Goal: Contribute content: Add original content to the website for others to see

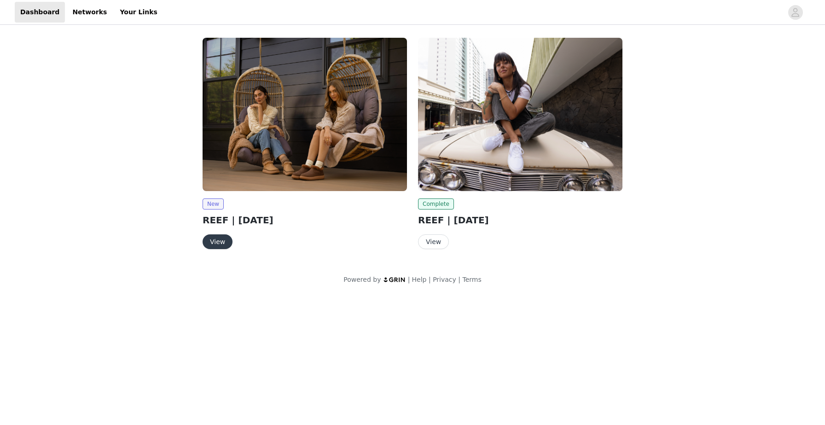
click at [226, 241] on button "View" at bounding box center [218, 241] width 30 height 15
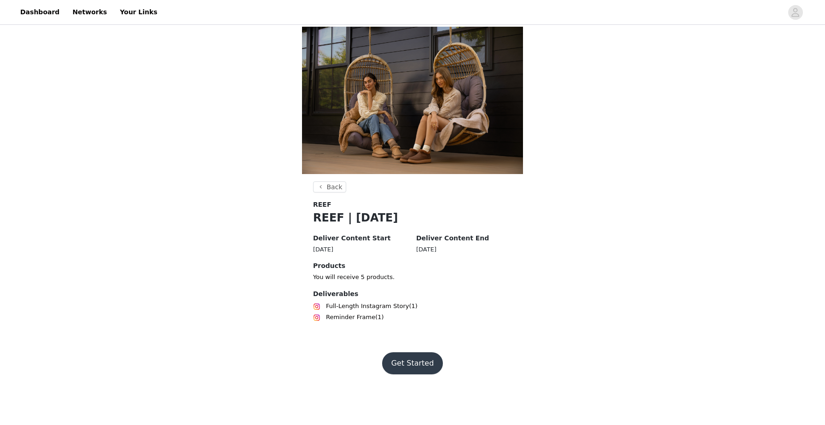
click at [411, 360] on button "Get Started" at bounding box center [412, 363] width 61 height 22
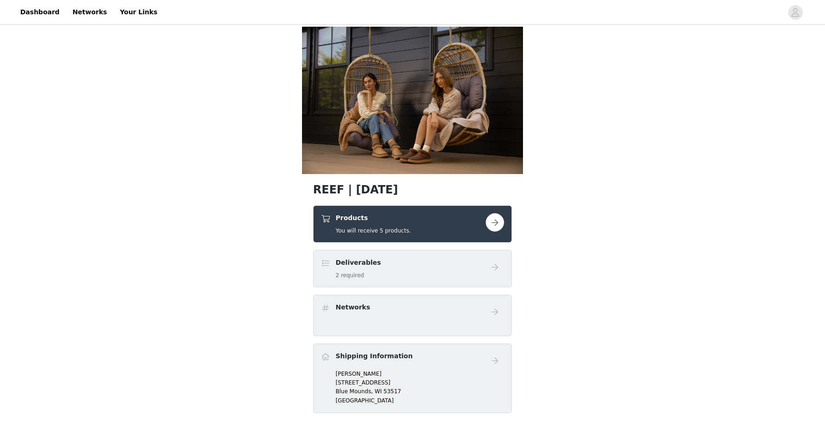
click at [497, 221] on button "button" at bounding box center [495, 222] width 18 height 18
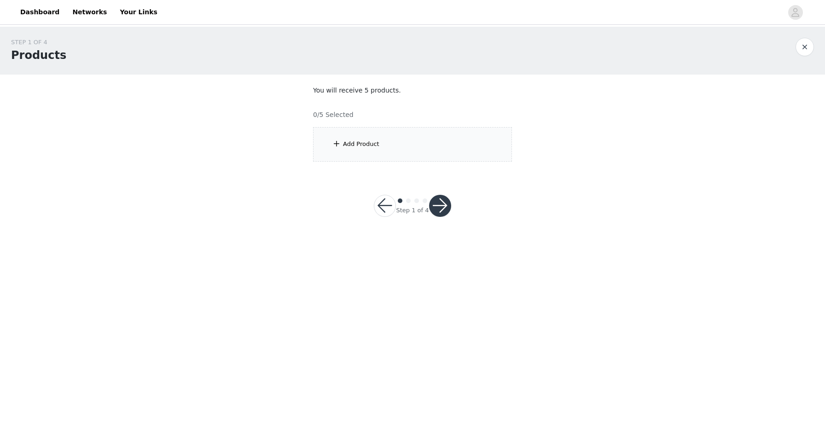
click at [459, 139] on div "Add Product" at bounding box center [412, 144] width 199 height 35
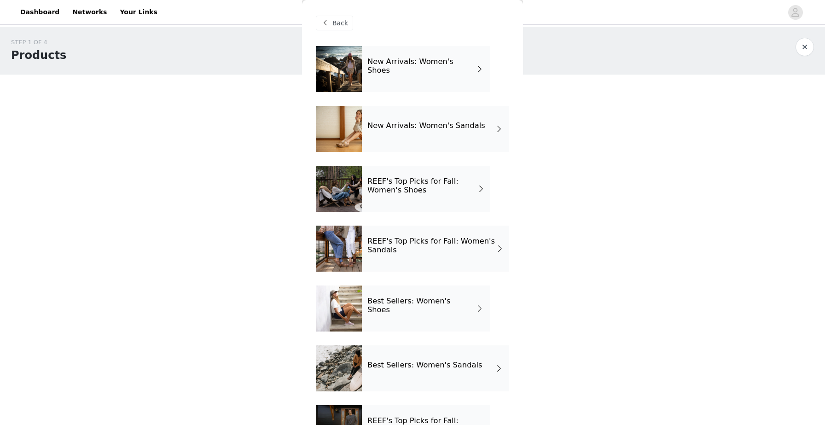
click at [410, 78] on div "New Arrivals: Women's Shoes" at bounding box center [426, 69] width 128 height 46
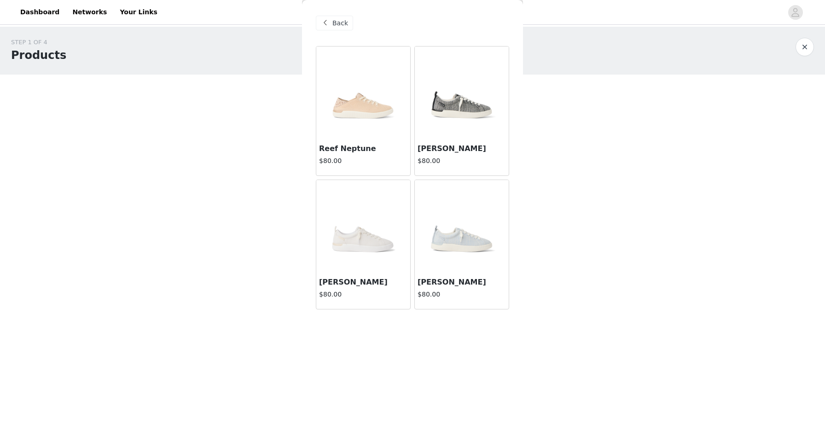
click at [461, 125] on img at bounding box center [462, 93] width 92 height 92
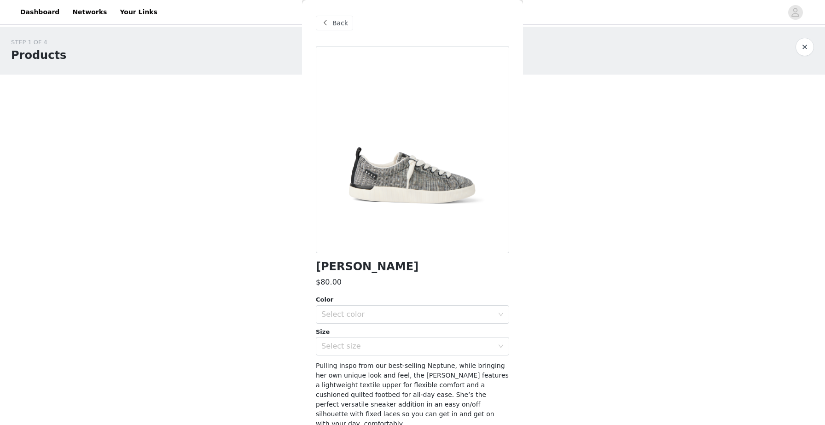
scroll to position [33, 0]
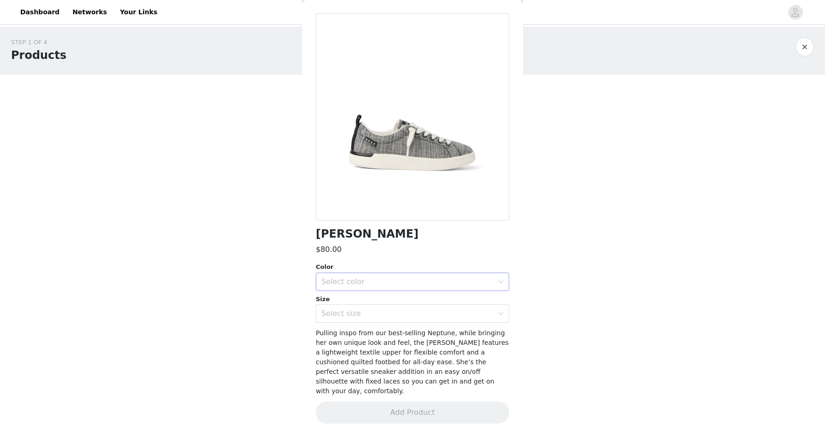
click at [384, 285] on div "Select color" at bounding box center [408, 281] width 172 height 9
click at [379, 303] on li "Black Textile" at bounding box center [412, 302] width 193 height 15
click at [376, 314] on div "Select size" at bounding box center [408, 313] width 172 height 9
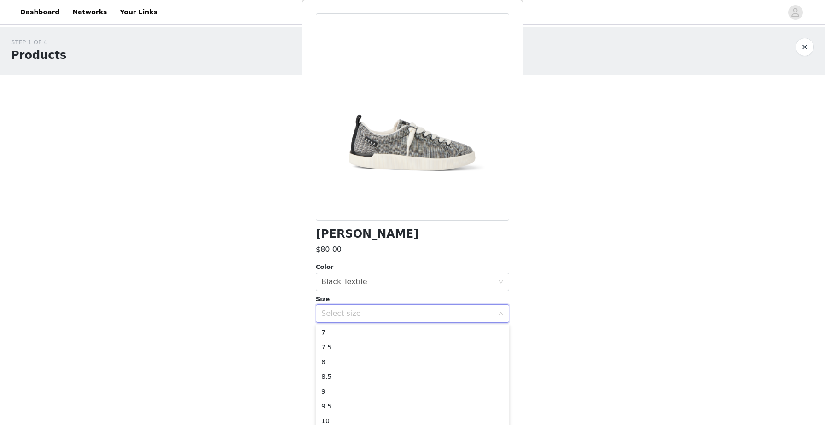
scroll to position [47, 0]
click at [347, 406] on li "9.5" at bounding box center [412, 405] width 193 height 15
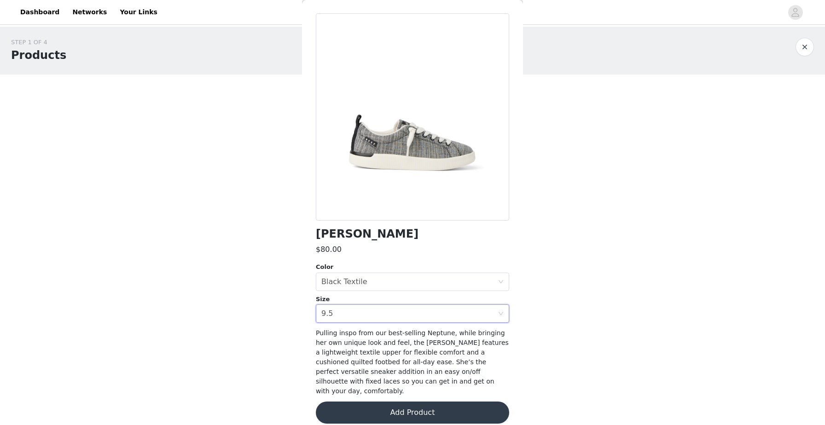
click at [351, 405] on button "Add Product" at bounding box center [412, 413] width 193 height 22
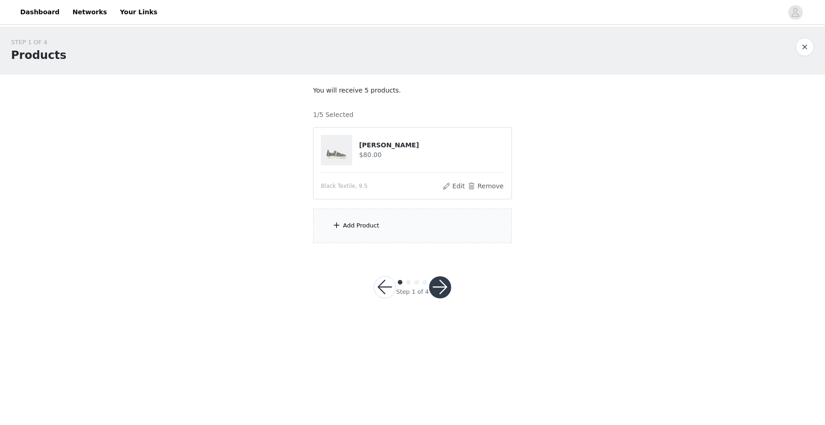
click at [372, 232] on div "Add Product" at bounding box center [412, 226] width 199 height 35
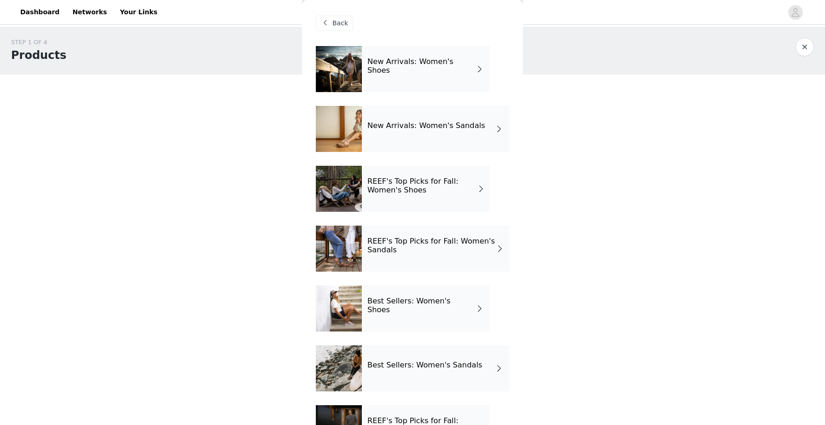
click at [454, 70] on div "New Arrivals: Women's Shoes" at bounding box center [426, 69] width 128 height 46
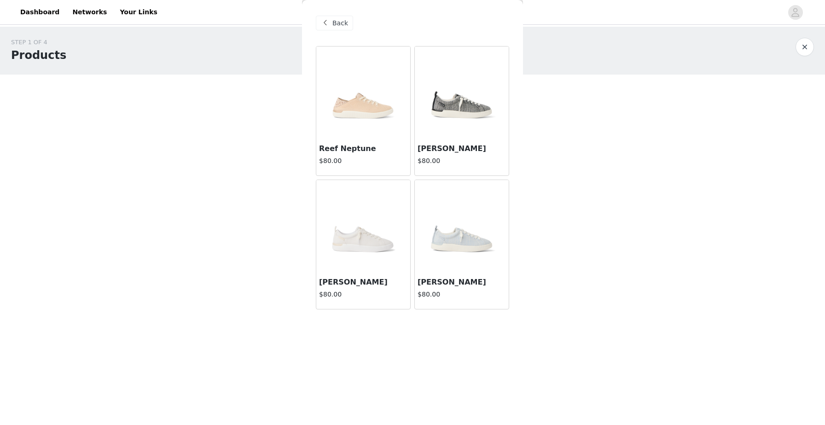
click at [454, 118] on img at bounding box center [462, 93] width 92 height 92
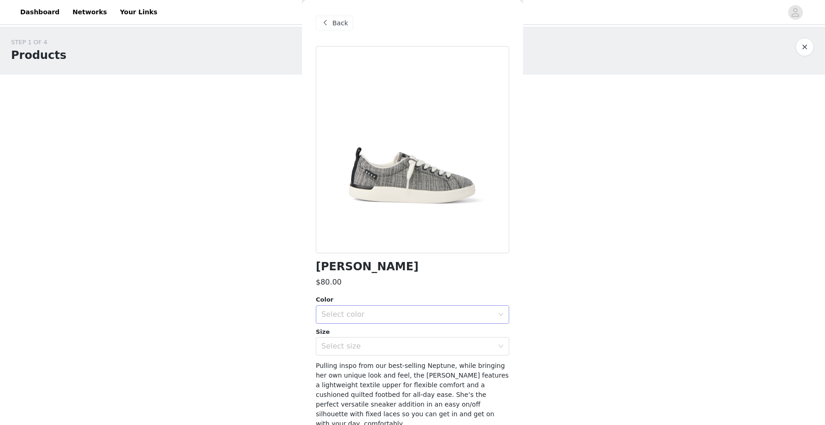
click at [388, 315] on div "Select color" at bounding box center [408, 314] width 172 height 9
click at [379, 332] on li "Black Textile" at bounding box center [412, 335] width 193 height 15
click at [361, 354] on div "Select size" at bounding box center [410, 347] width 176 height 18
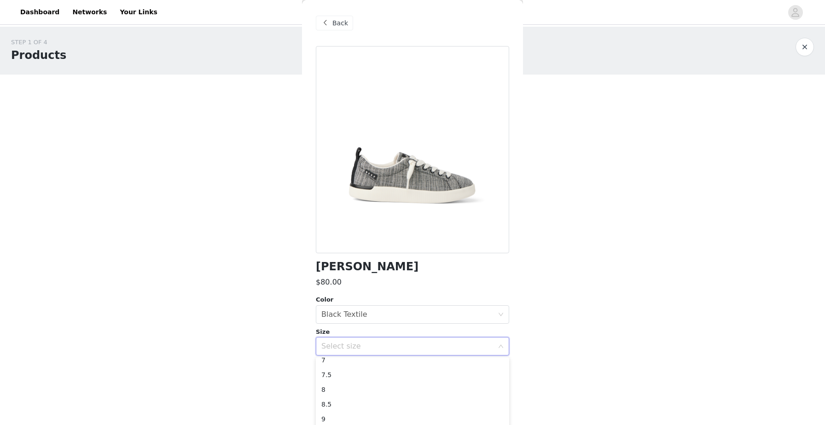
scroll to position [47, 0]
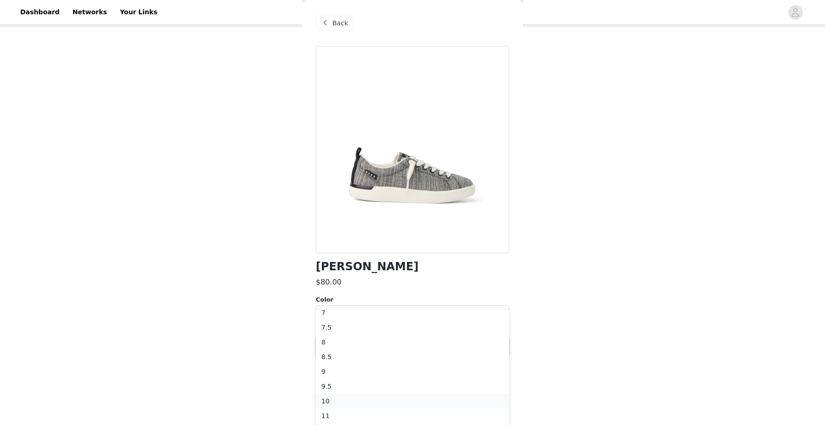
click at [360, 404] on li "10" at bounding box center [412, 401] width 193 height 15
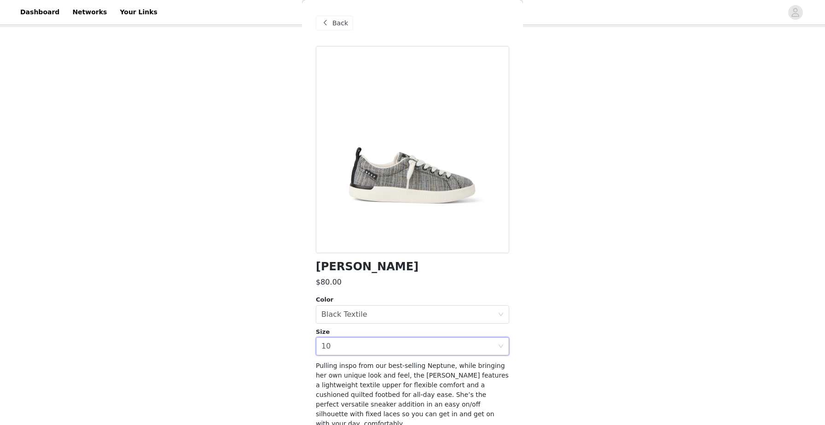
scroll to position [0, 0]
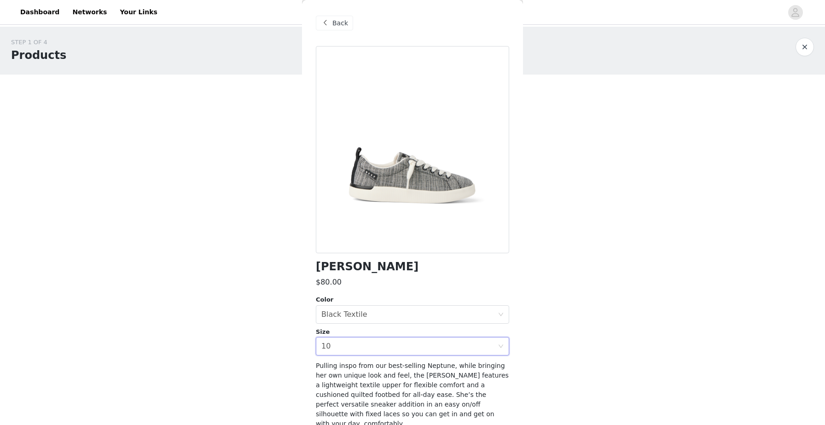
click at [276, 322] on body "Dashboard Networks Your Links STEP 1 OF 4 Products You will receive 5 products.…" at bounding box center [412, 212] width 825 height 425
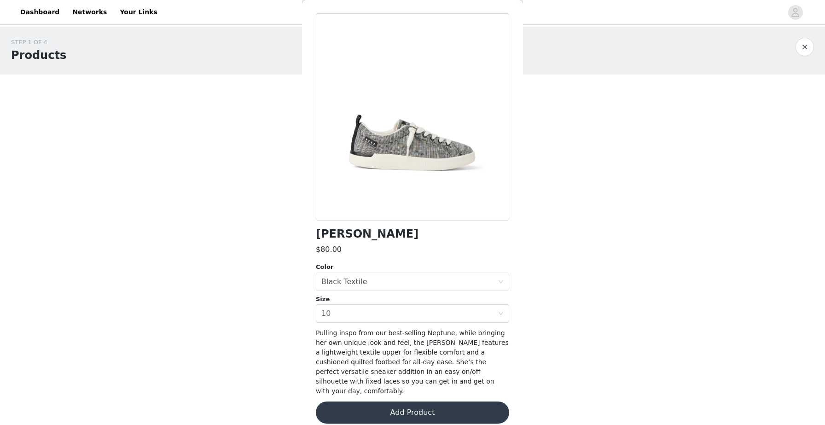
click at [409, 402] on button "Add Product" at bounding box center [412, 413] width 193 height 22
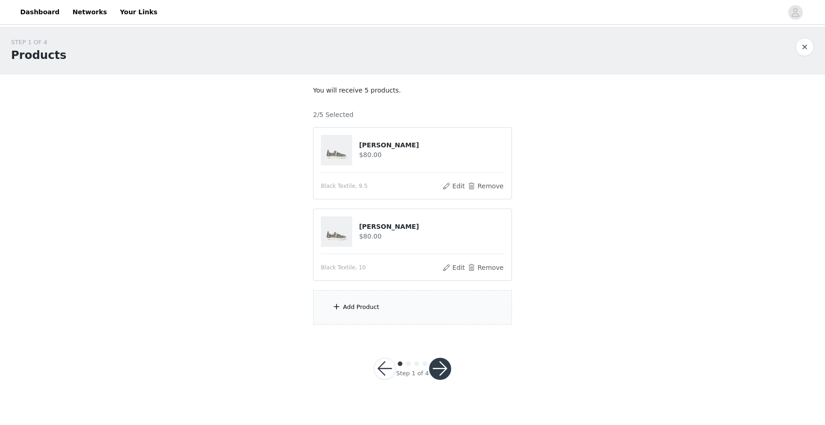
click at [368, 317] on div "Add Product" at bounding box center [412, 307] width 199 height 35
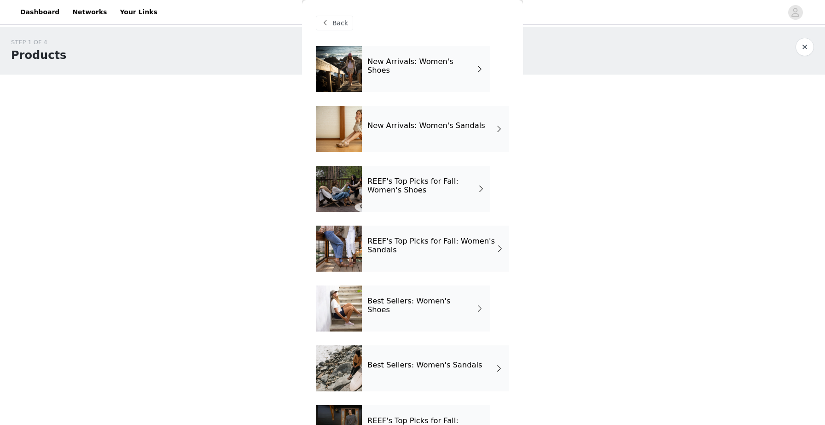
click at [383, 299] on div "Best Sellers: Women's Shoes" at bounding box center [426, 309] width 128 height 46
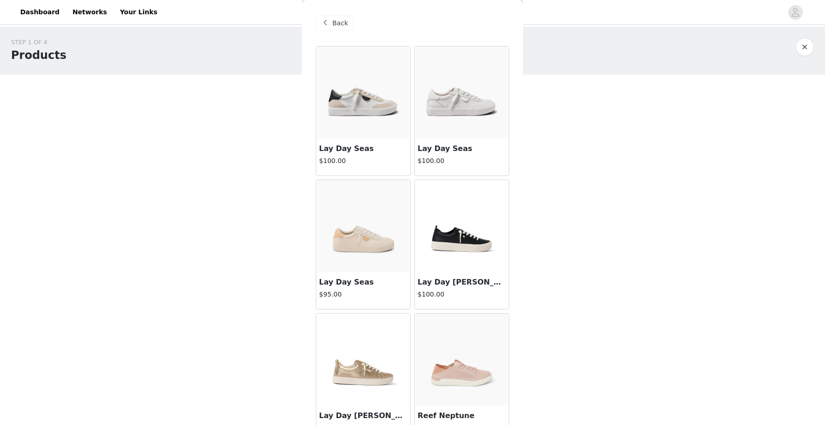
click at [342, 21] on span "Back" at bounding box center [341, 23] width 16 height 10
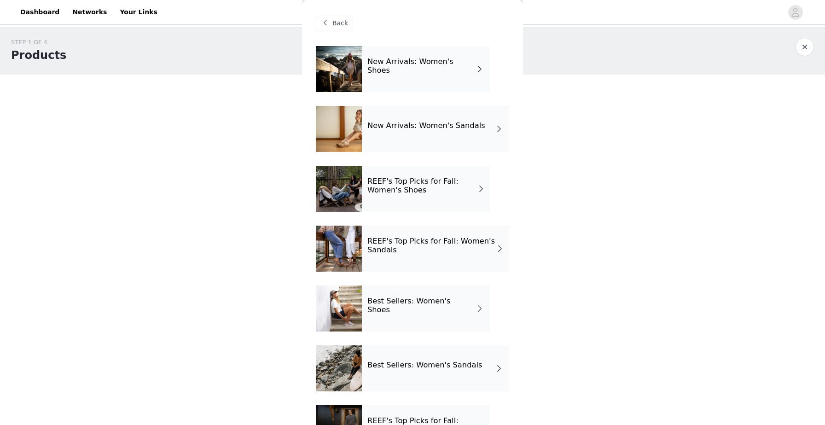
scroll to position [40, 0]
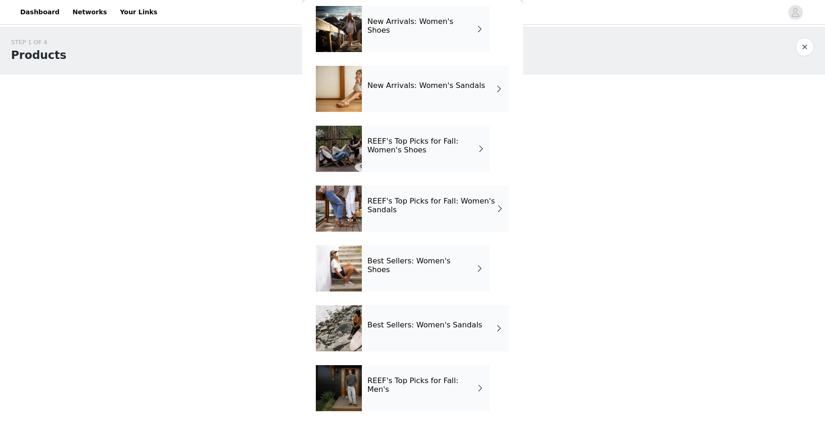
click at [421, 274] on div "Best Sellers: Women's Shoes" at bounding box center [426, 269] width 128 height 46
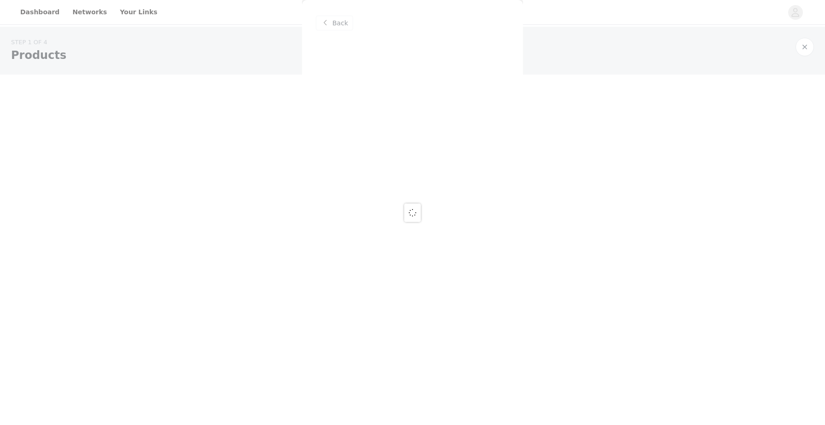
scroll to position [0, 0]
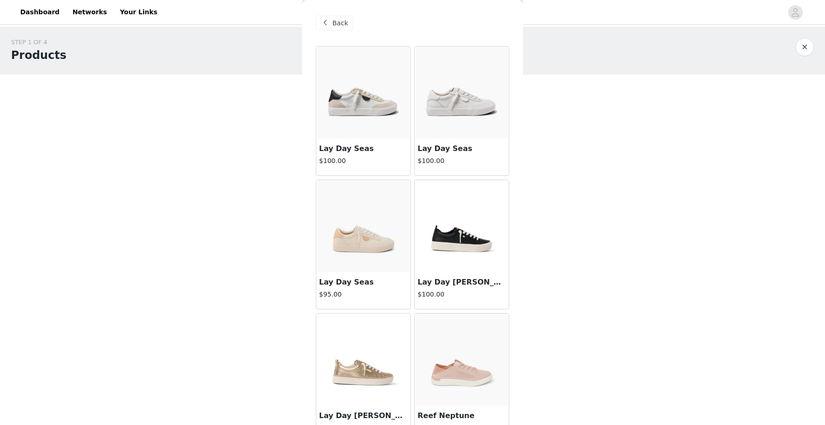
click at [374, 111] on img at bounding box center [363, 93] width 92 height 92
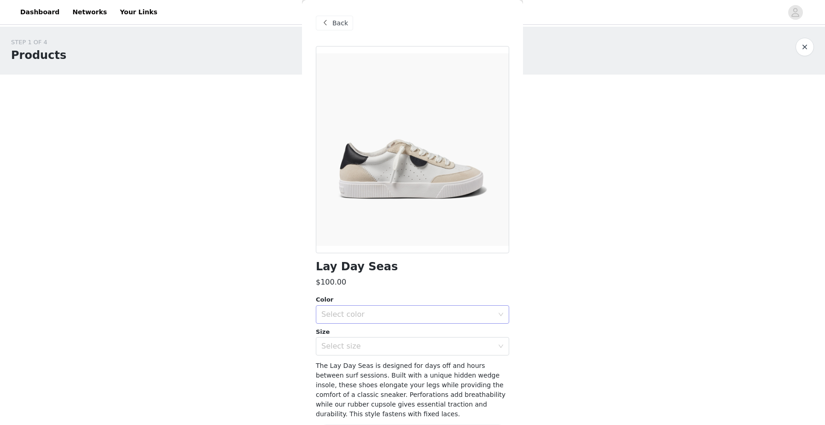
click at [381, 310] on div "Select color" at bounding box center [408, 314] width 172 height 9
click at [371, 335] on li "White/Black Lese" at bounding box center [412, 335] width 193 height 15
click at [364, 350] on div "Select size" at bounding box center [408, 346] width 172 height 9
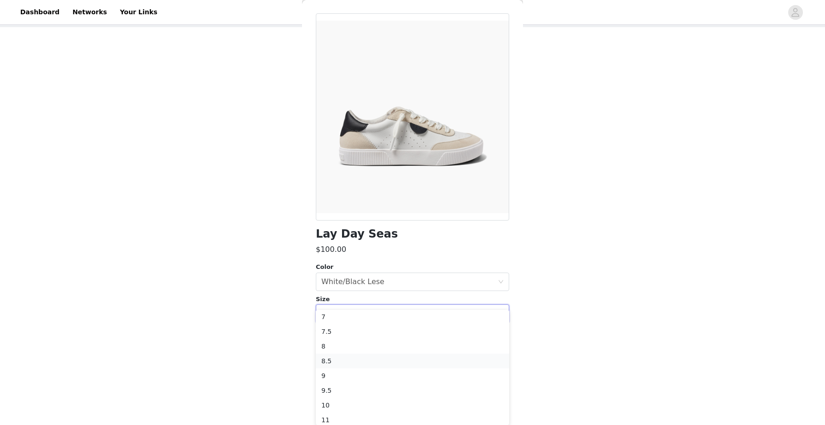
scroll to position [51, 0]
click at [344, 395] on li "10" at bounding box center [412, 401] width 193 height 15
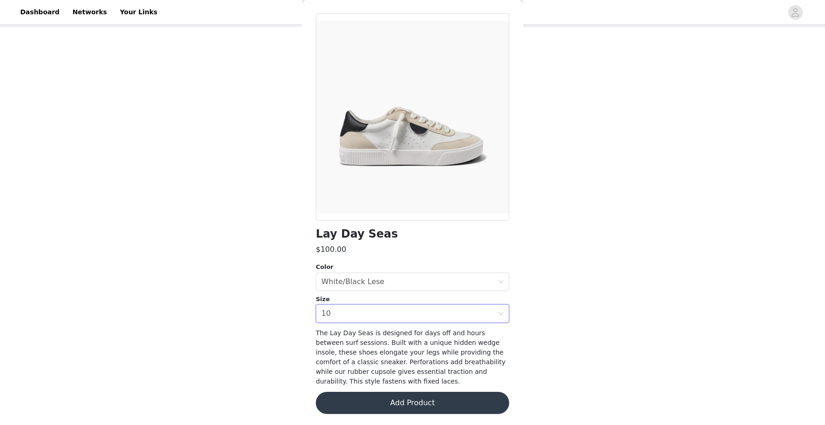
scroll to position [0, 0]
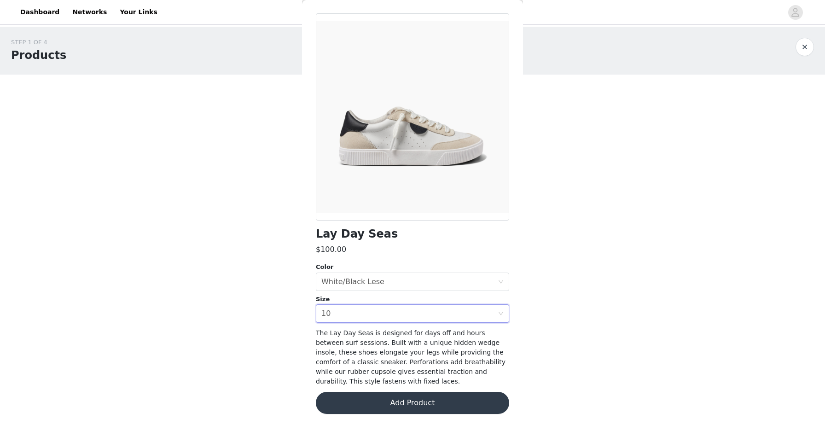
click at [384, 404] on button "Add Product" at bounding box center [412, 403] width 193 height 22
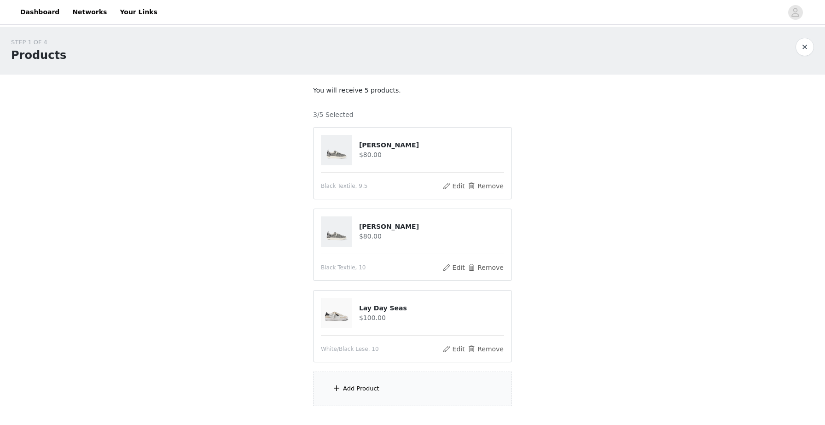
click at [415, 390] on div "Add Product" at bounding box center [412, 389] width 199 height 35
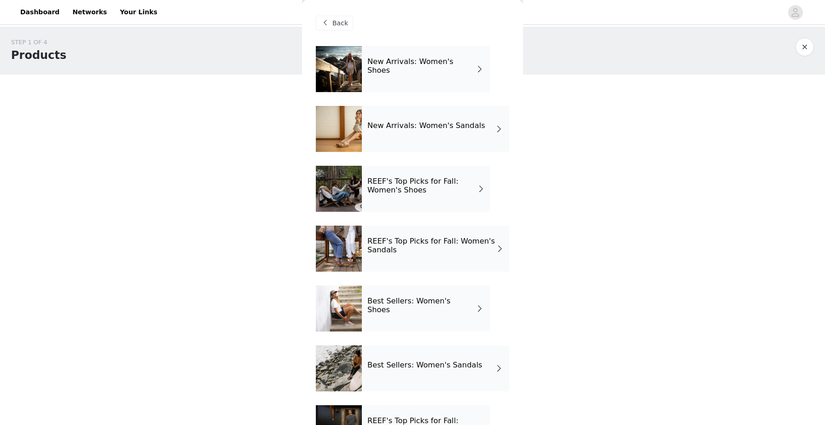
scroll to position [40, 0]
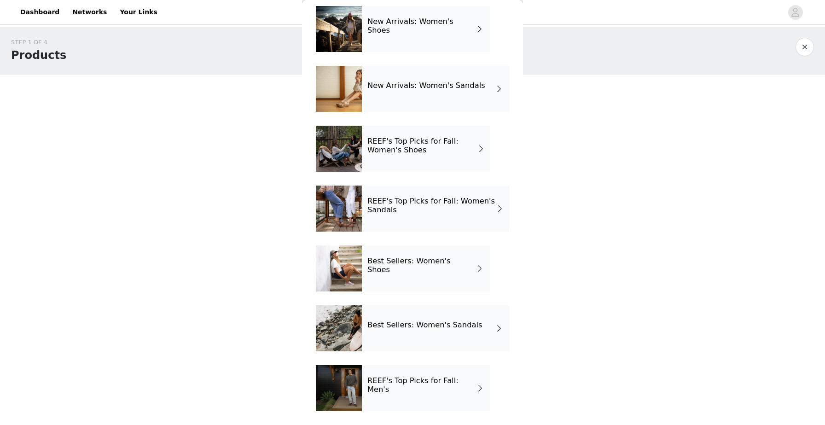
click at [430, 161] on div "REEF's Top Picks for Fall: Women's Shoes" at bounding box center [426, 149] width 128 height 46
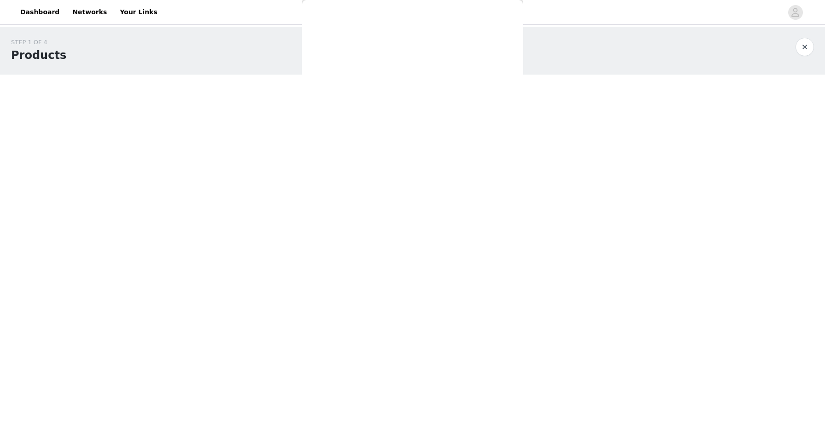
scroll to position [0, 0]
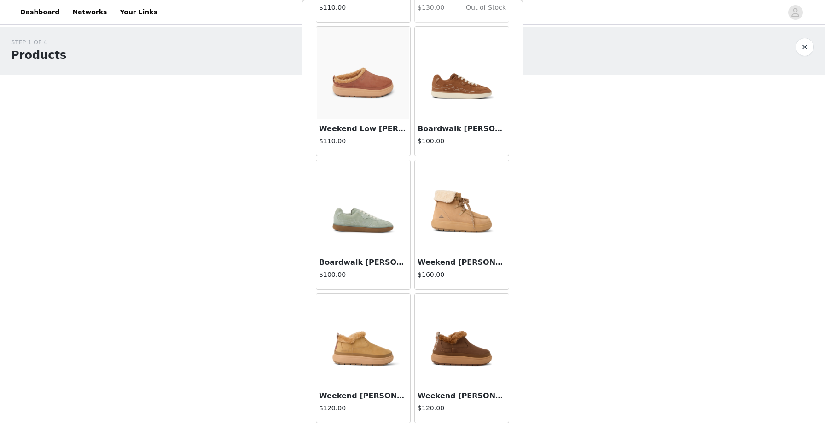
click at [458, 213] on img at bounding box center [462, 206] width 92 height 92
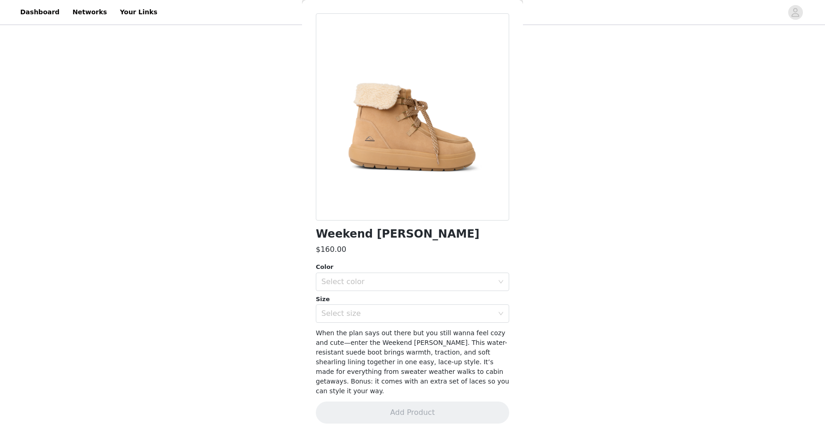
scroll to position [58, 0]
click at [448, 278] on div "Select color" at bounding box center [408, 281] width 172 height 9
click at [433, 300] on li "Tan" at bounding box center [412, 302] width 193 height 15
click at [423, 314] on div "Select size" at bounding box center [408, 313] width 172 height 9
click at [373, 210] on li "5" at bounding box center [412, 205] width 193 height 15
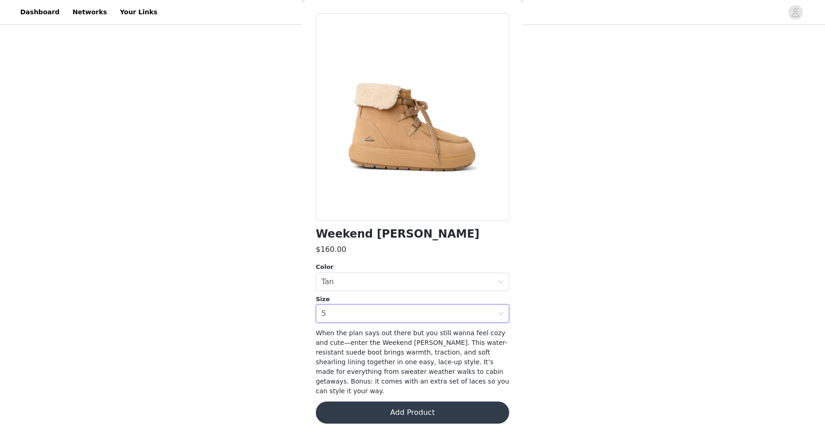
click at [374, 402] on button "Add Product" at bounding box center [412, 413] width 193 height 22
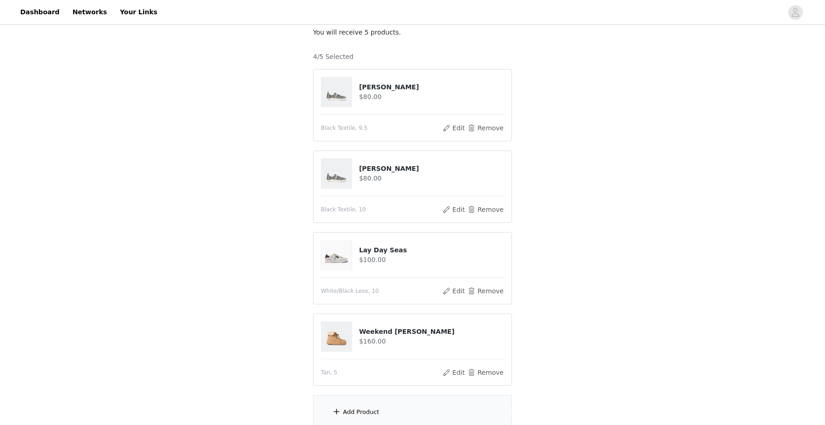
click at [372, 405] on div "Add Product" at bounding box center [412, 412] width 199 height 35
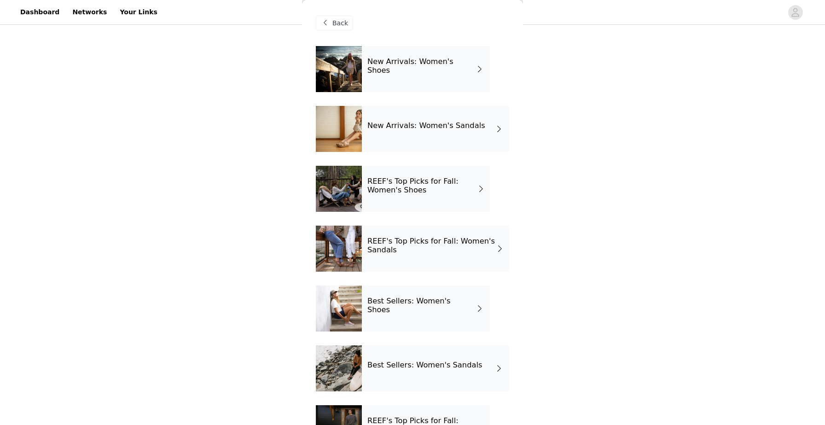
scroll to position [40, 0]
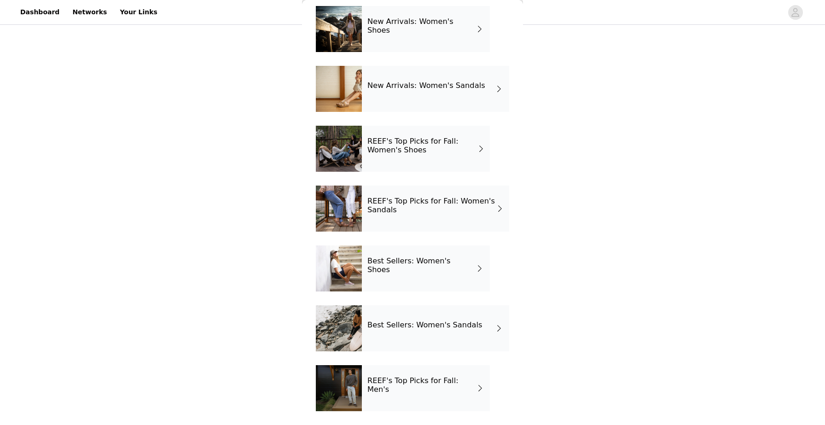
click at [380, 378] on h4 "REEF's Top Picks for Fall: Men's" at bounding box center [422, 385] width 108 height 17
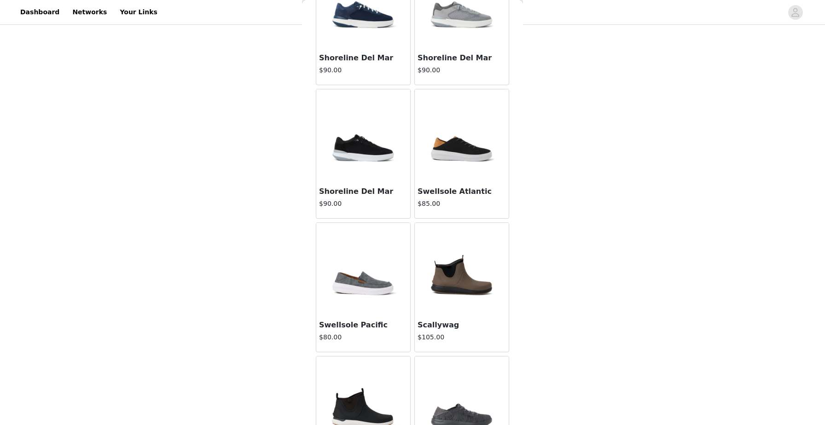
scroll to position [984, 0]
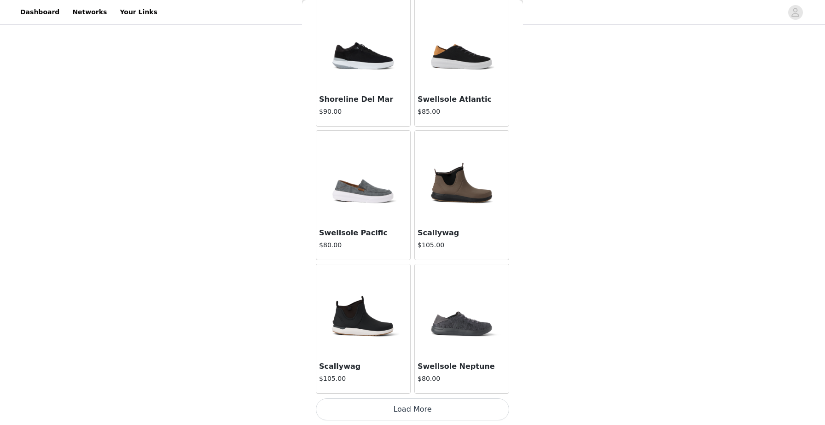
click at [396, 405] on button "Load More" at bounding box center [412, 409] width 193 height 22
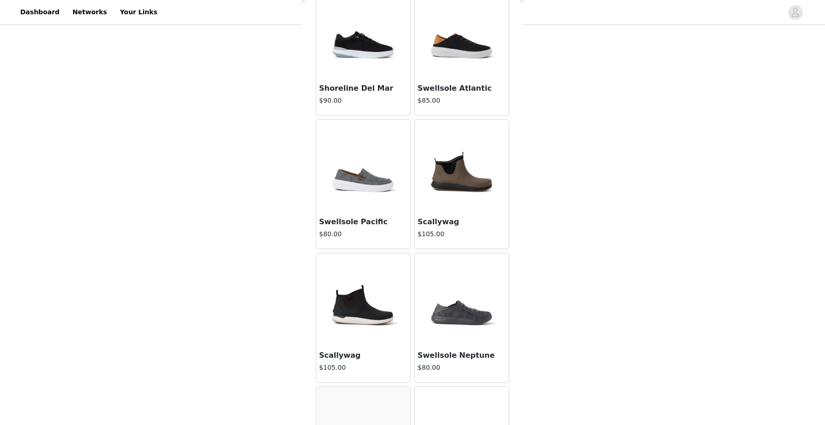
scroll to position [993, 0]
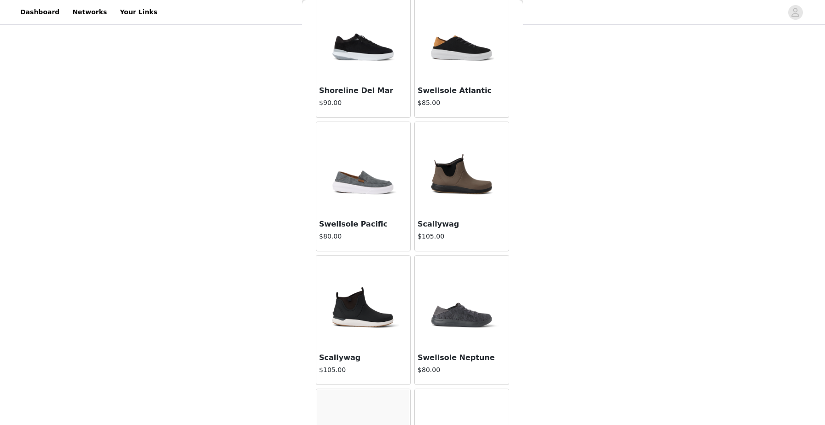
click at [369, 309] on img at bounding box center [363, 302] width 92 height 92
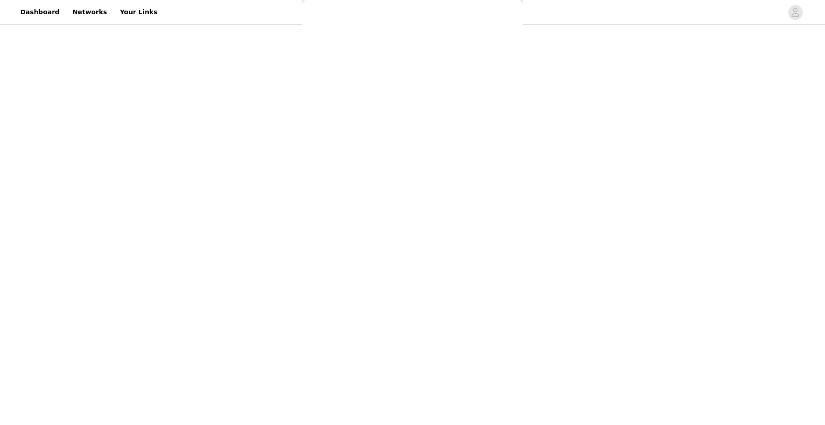
scroll to position [0, 0]
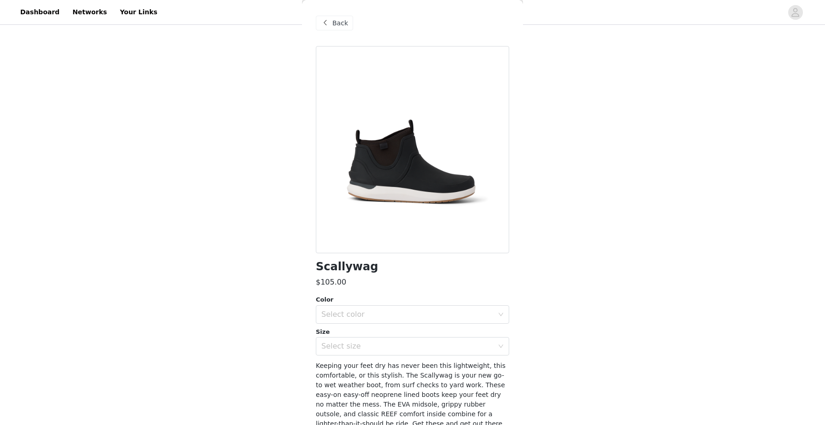
click at [379, 304] on div "Color Select color" at bounding box center [412, 309] width 193 height 29
click at [375, 313] on div "Select color" at bounding box center [408, 314] width 172 height 9
click at [369, 333] on li "Black/White/Gum" at bounding box center [412, 335] width 193 height 15
click at [362, 352] on div "Select size" at bounding box center [410, 347] width 176 height 18
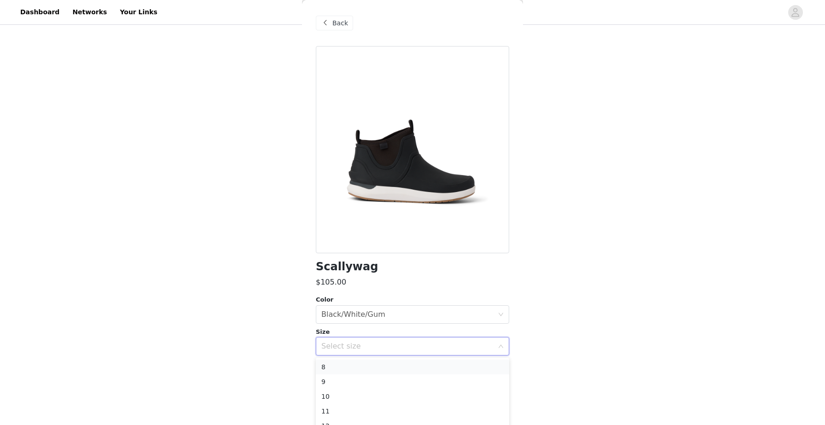
click at [359, 366] on li "8" at bounding box center [412, 367] width 193 height 15
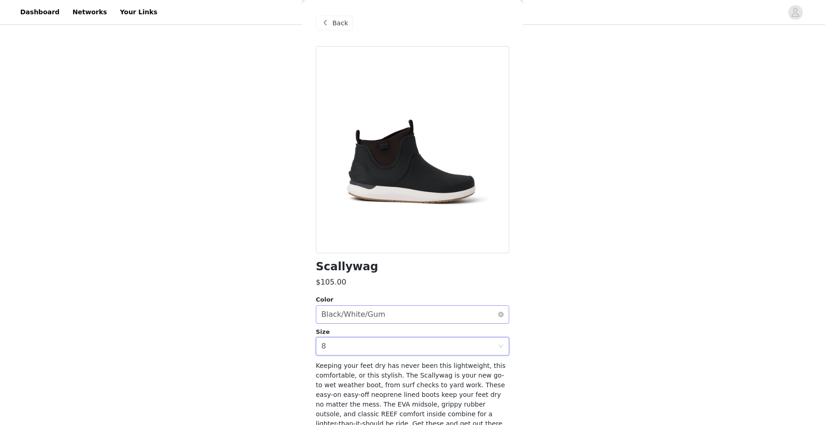
scroll to position [42, 0]
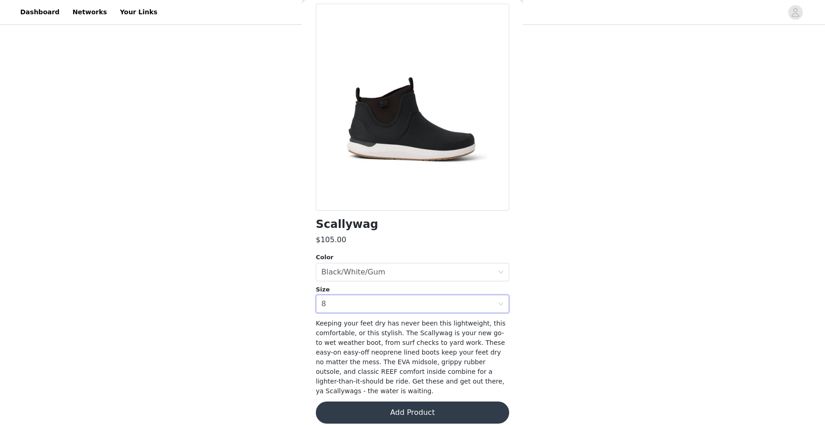
click at [386, 408] on button "Add Product" at bounding box center [412, 413] width 193 height 22
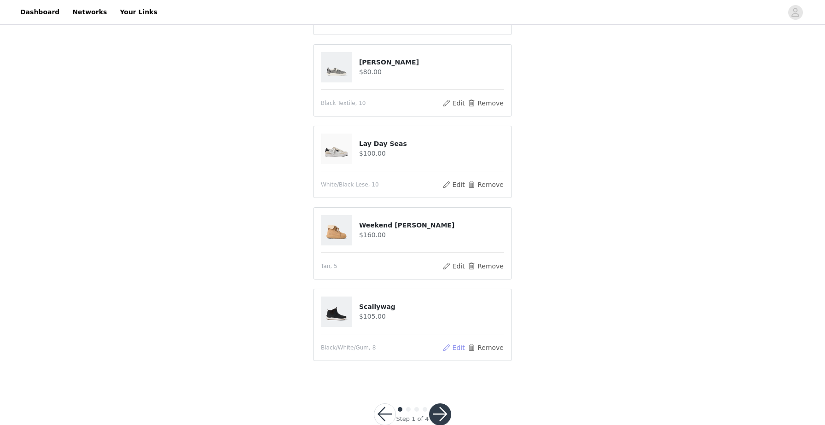
click at [461, 351] on button "Edit" at bounding box center [453, 347] width 23 height 11
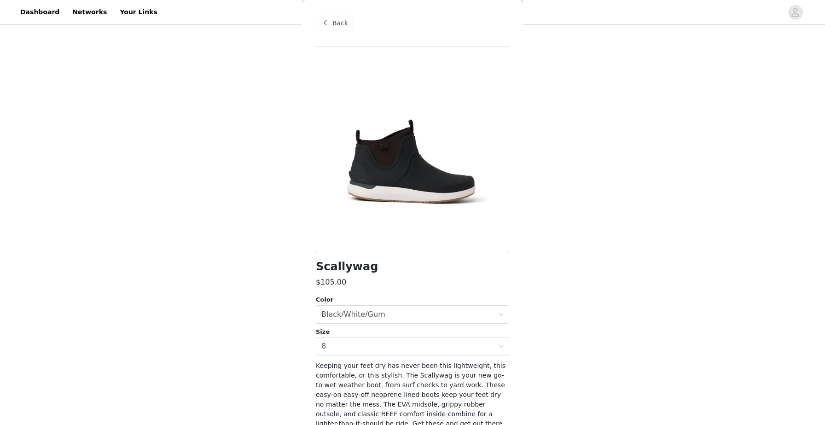
click at [331, 22] on div "Back" at bounding box center [334, 23] width 37 height 15
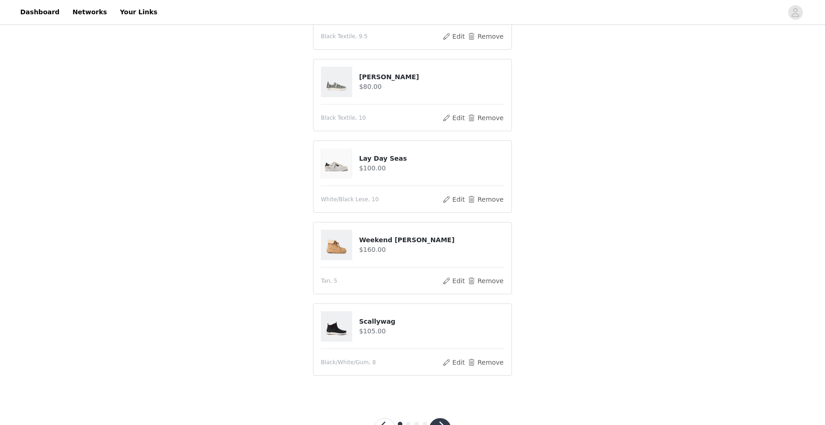
scroll to position [148, 0]
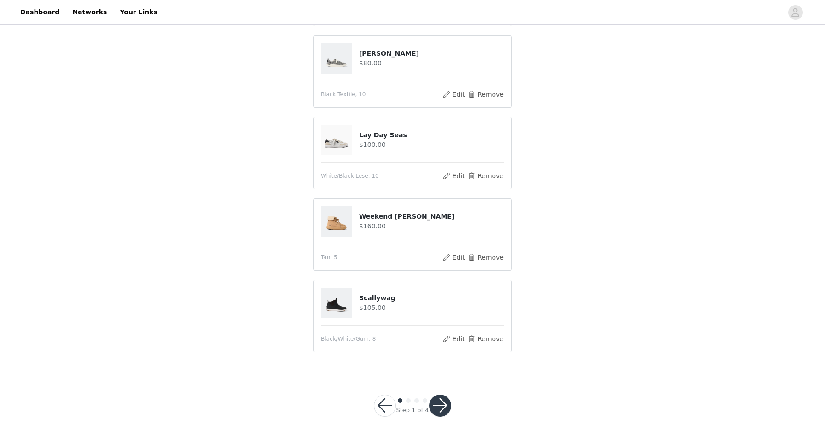
click at [447, 408] on button "button" at bounding box center [440, 406] width 22 height 22
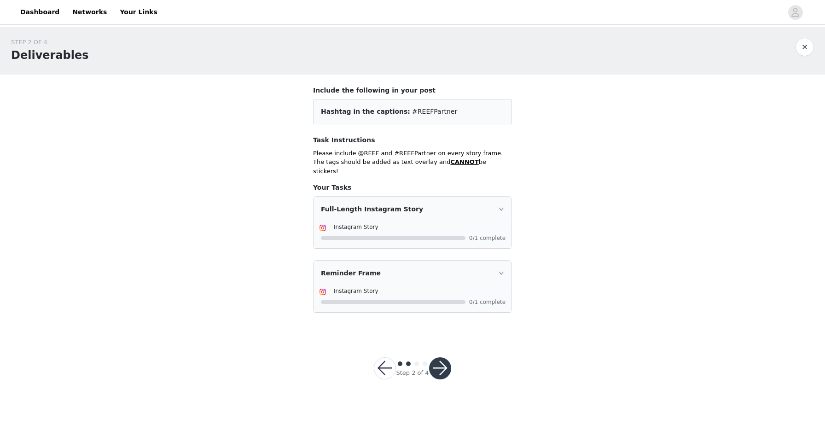
click at [444, 357] on button "button" at bounding box center [440, 368] width 22 height 22
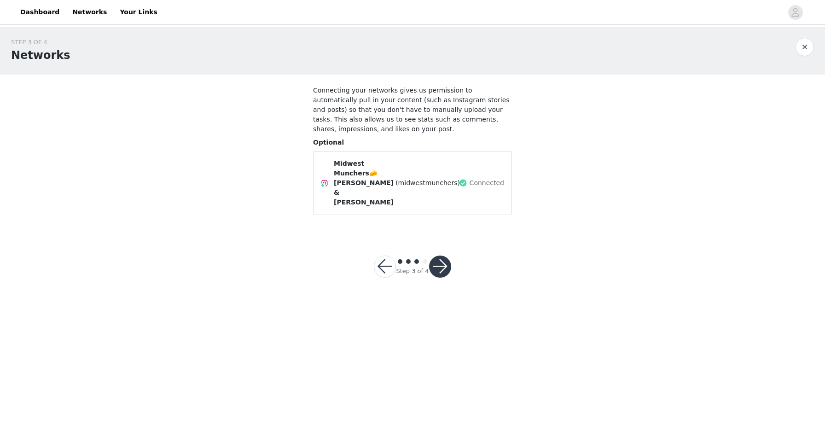
click at [441, 256] on button "button" at bounding box center [440, 267] width 22 height 22
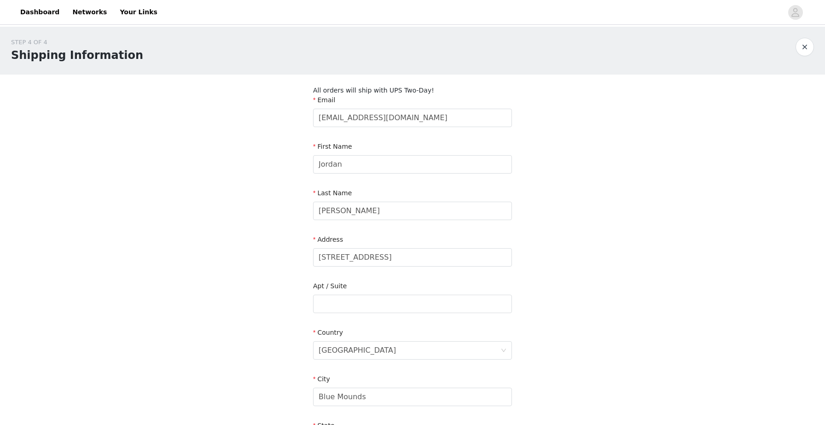
scroll to position [212, 0]
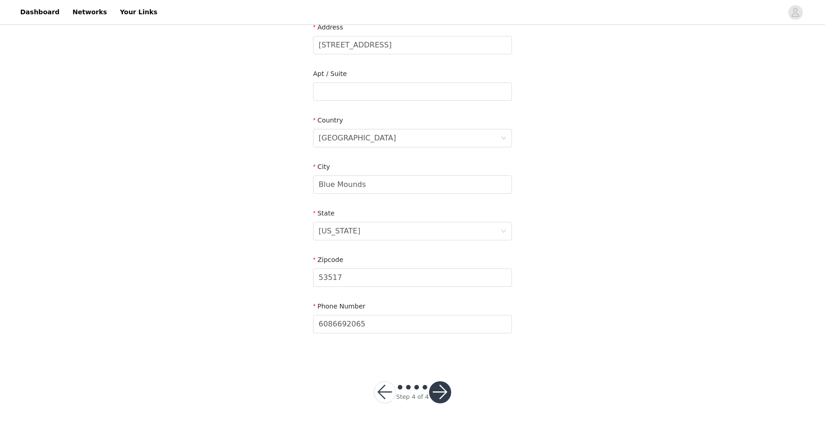
click at [440, 397] on button "button" at bounding box center [440, 392] width 22 height 22
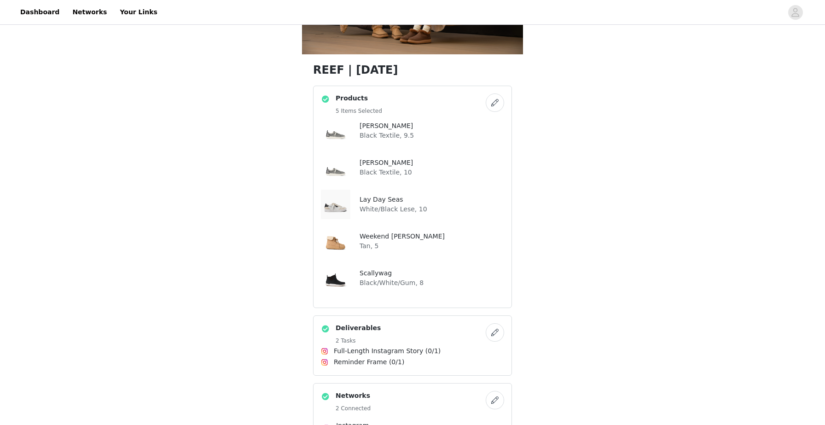
scroll to position [121, 0]
